Goal: Task Accomplishment & Management: Manage account settings

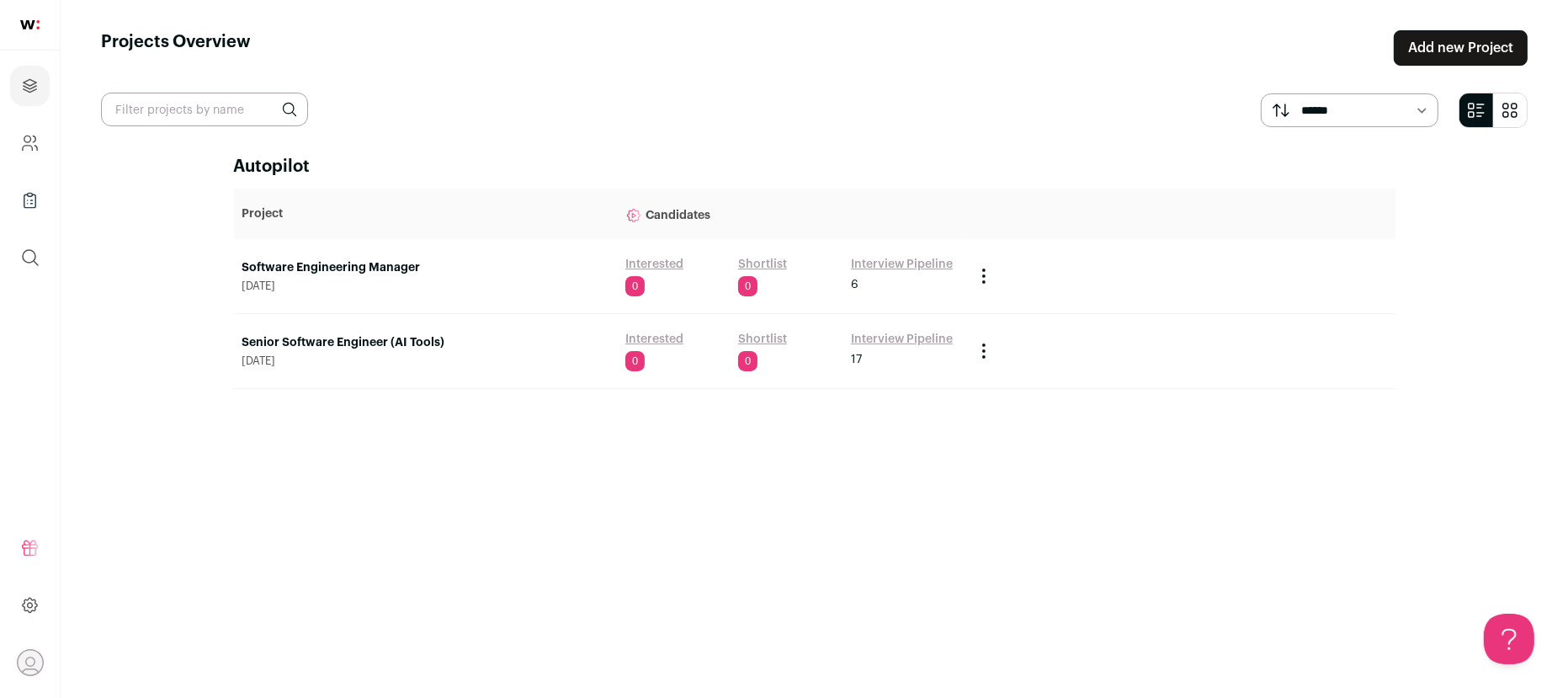
click at [941, 266] on link "Interview Pipeline" at bounding box center [901, 264] width 102 height 16
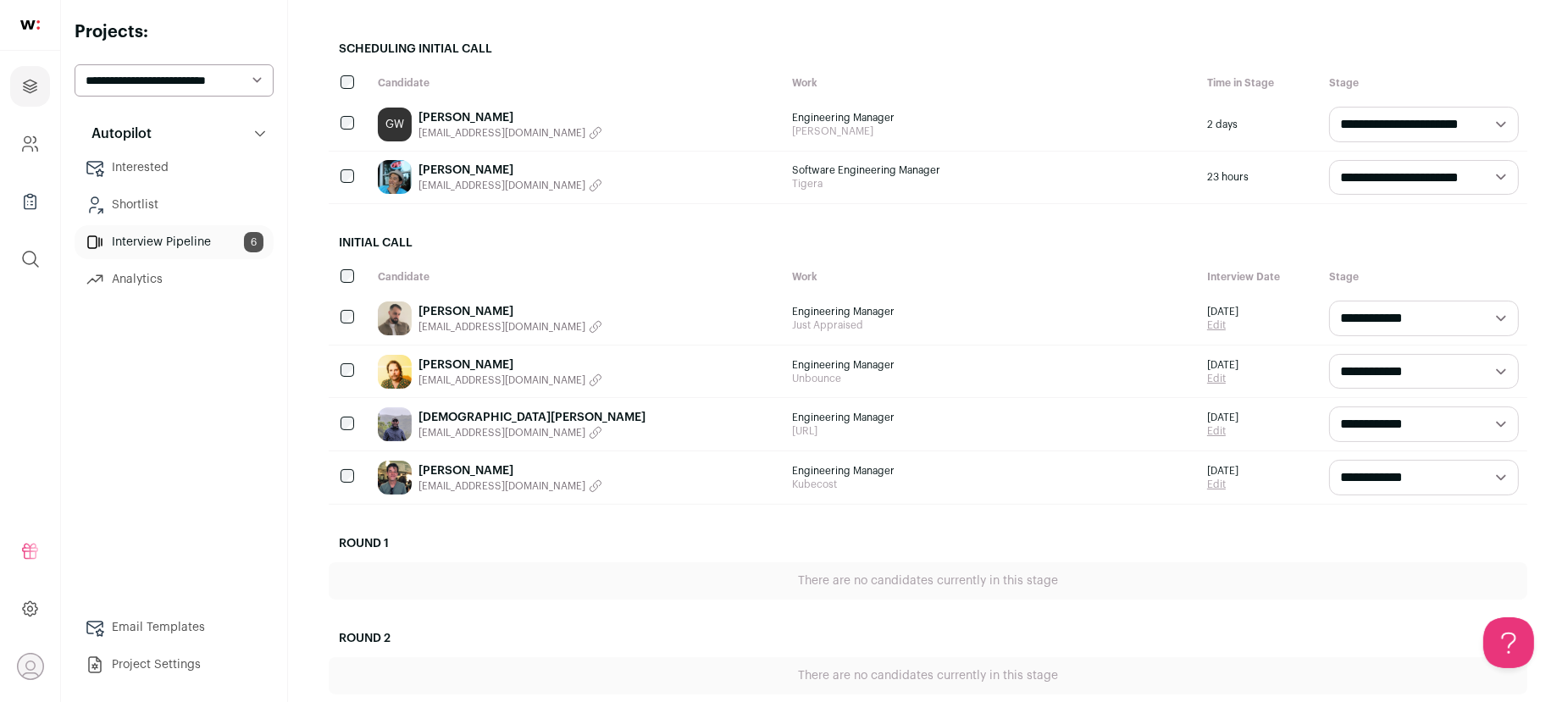
scroll to position [193, 0]
click at [654, 314] on div "[PERSON_NAME] [EMAIL_ADDRESS][DOMAIN_NAME]" at bounding box center [577, 317] width 415 height 52
click at [454, 308] on link "[PERSON_NAME]" at bounding box center [510, 309] width 183 height 17
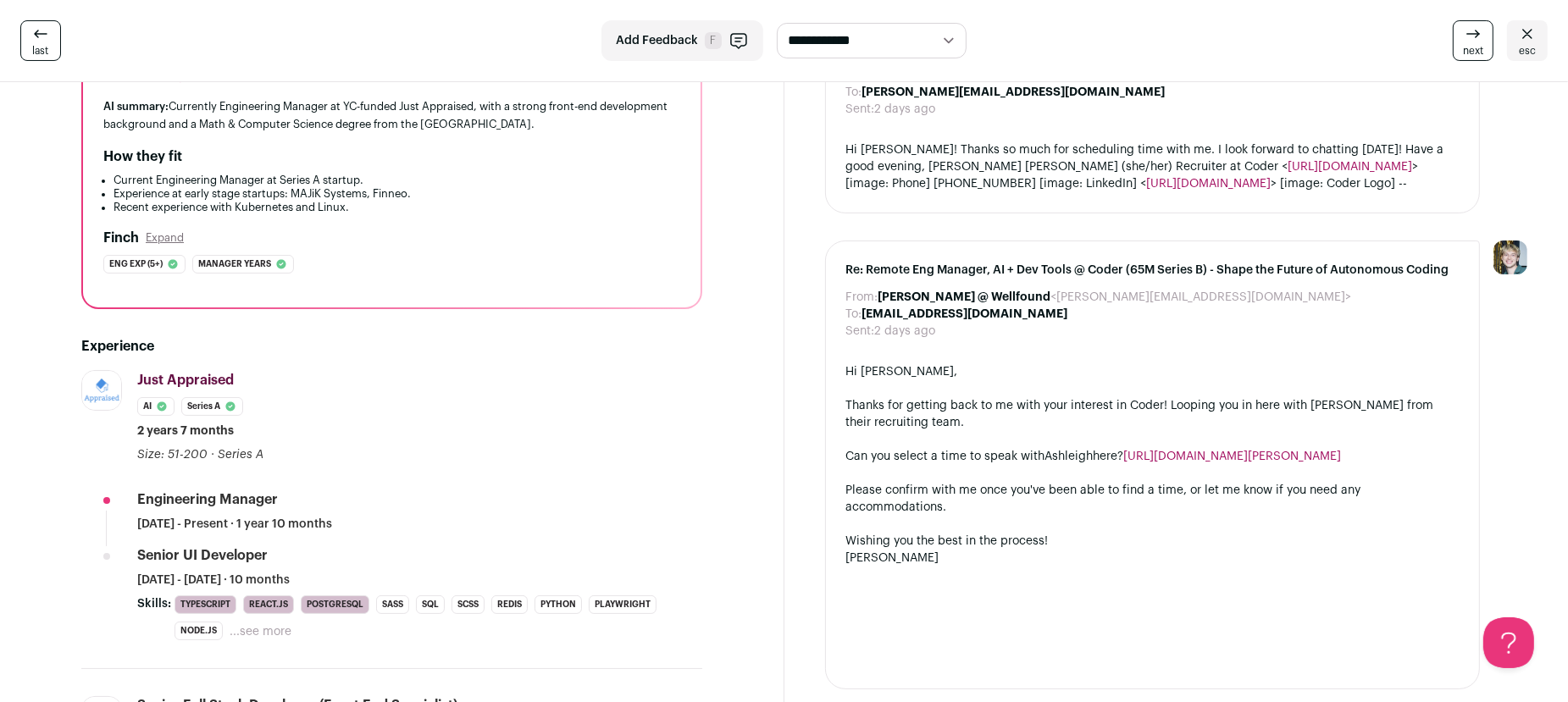
scroll to position [186, 0]
click at [44, 48] on span "last" at bounding box center [41, 51] width 16 height 14
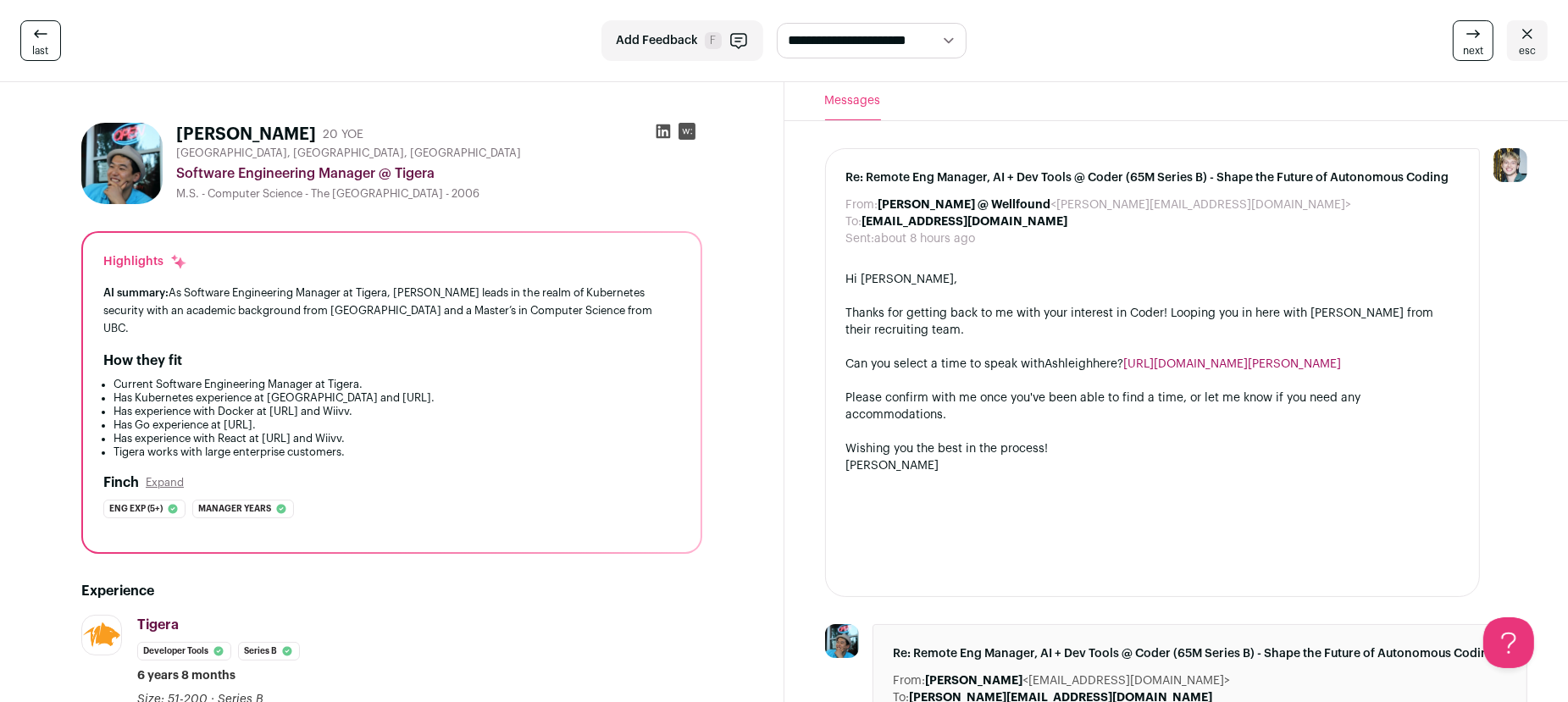
click at [1534, 37] on icon at bounding box center [1527, 33] width 20 height 20
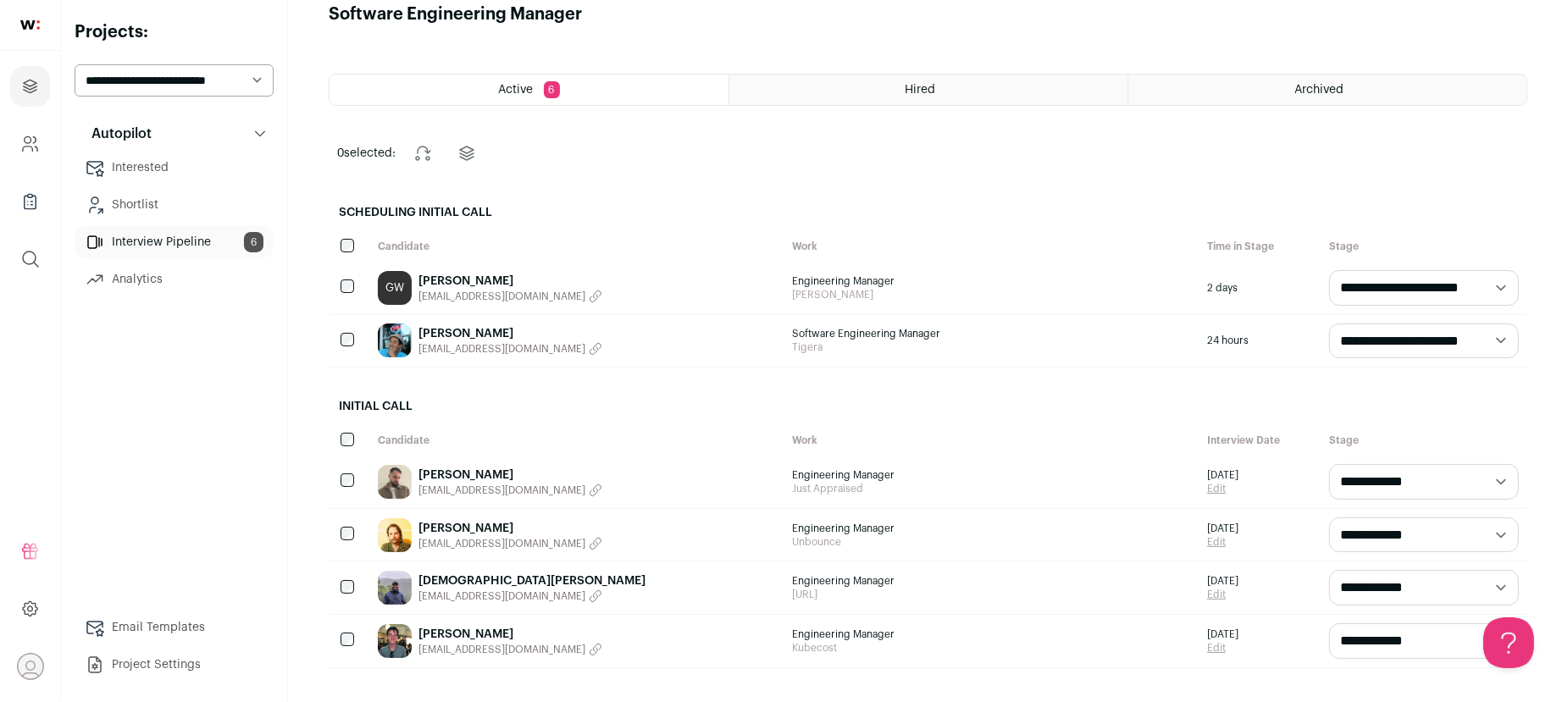
scroll to position [98, 0]
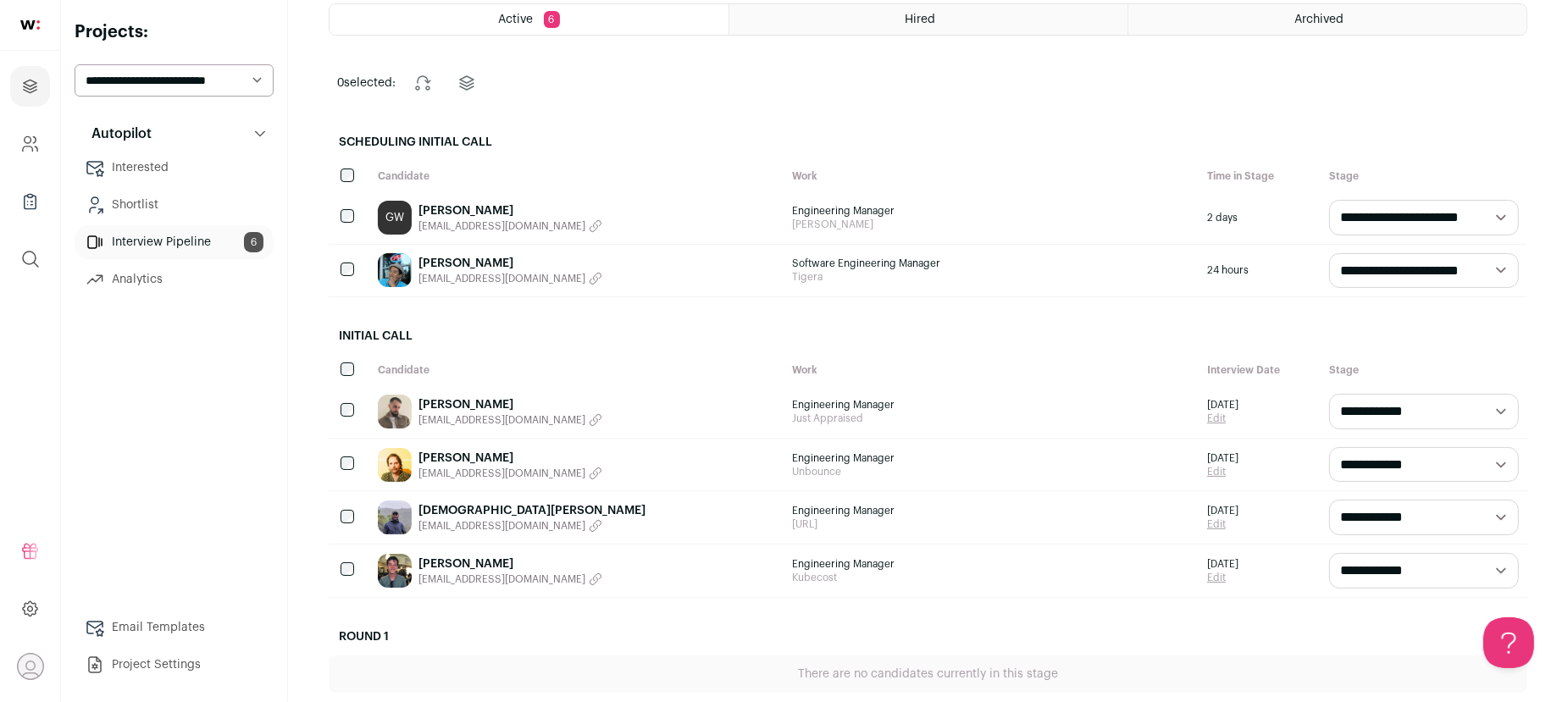
click at [603, 458] on div "[PERSON_NAME] [EMAIL_ADDRESS][DOMAIN_NAME]" at bounding box center [577, 465] width 415 height 52
click at [487, 458] on link "[PERSON_NAME]" at bounding box center [510, 458] width 183 height 17
